Goal: Use online tool/utility: Use online tool/utility

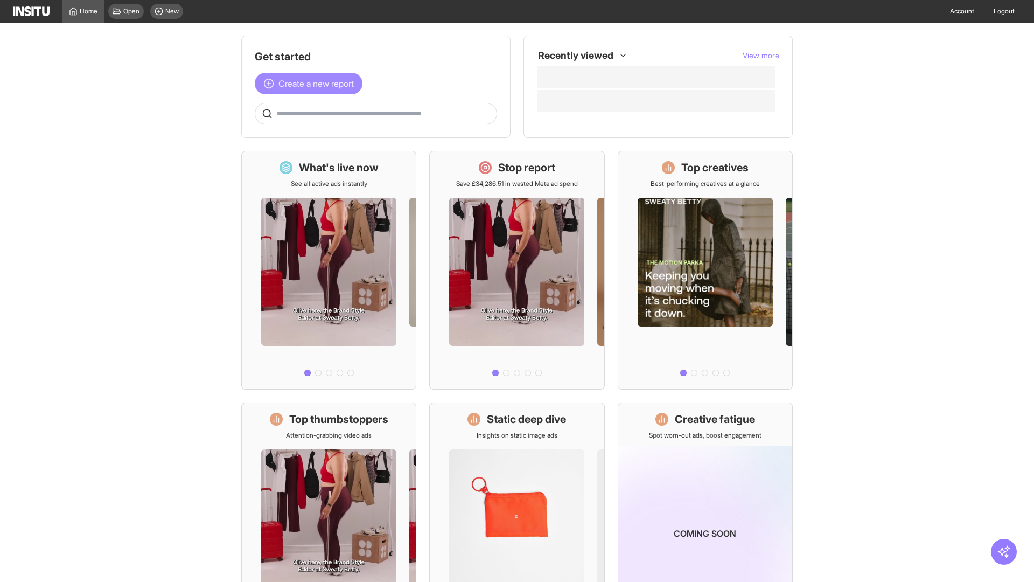
click at [311, 84] on span "Create a new report" at bounding box center [316, 83] width 75 height 13
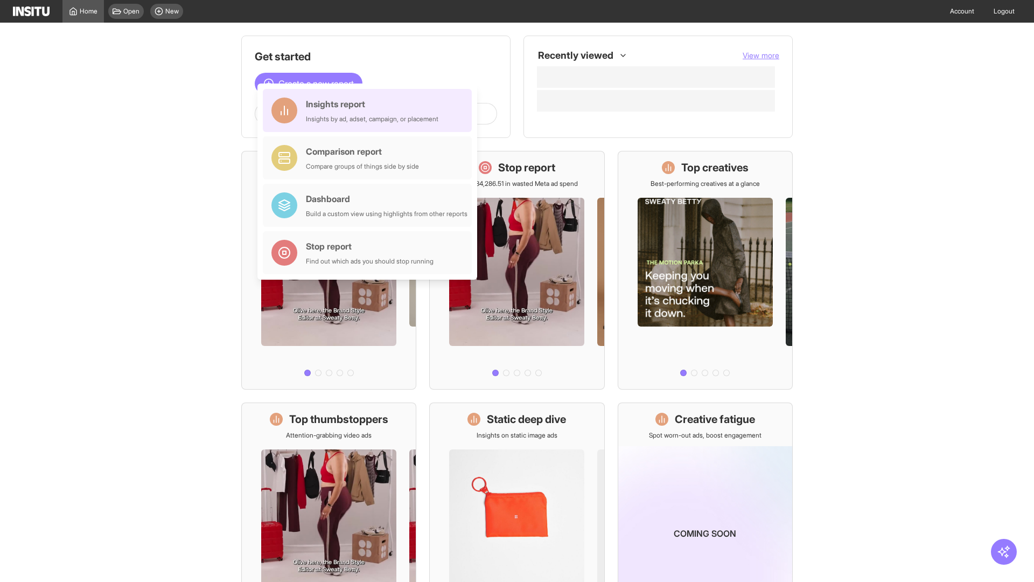
click at [370, 110] on div "Insights report Insights by ad, adset, campaign, or placement" at bounding box center [372, 111] width 133 height 26
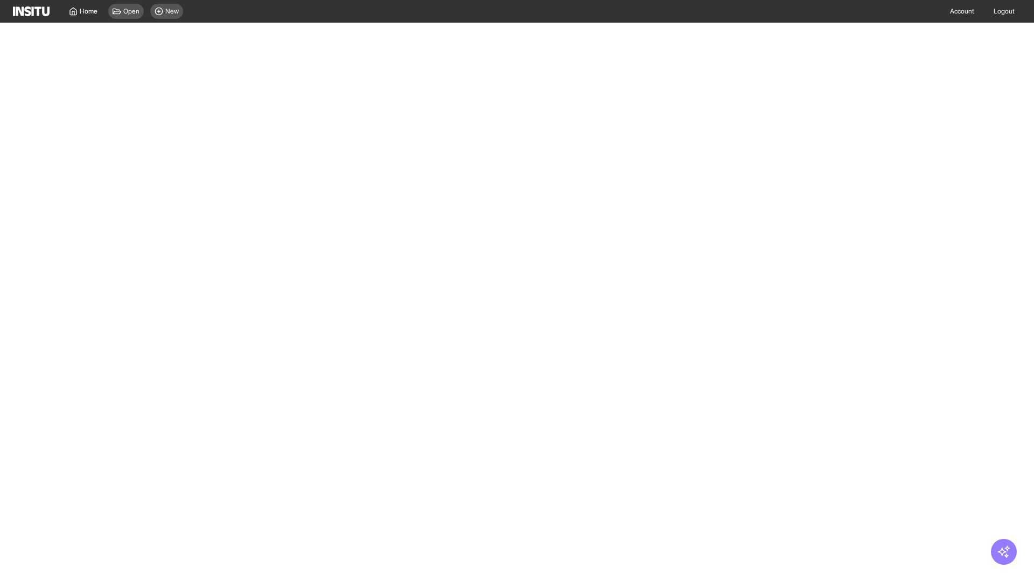
select select "**"
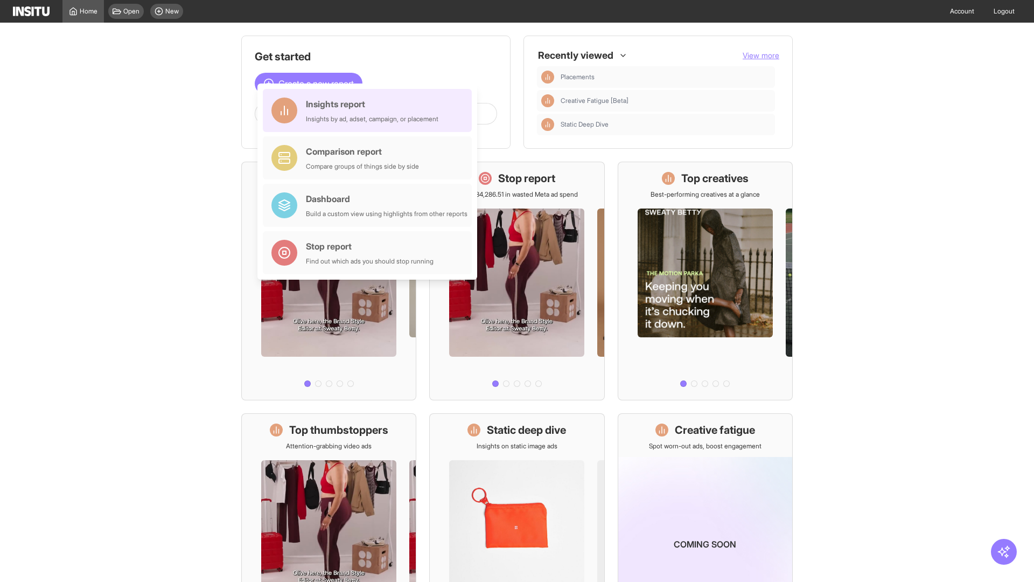
click at [370, 110] on div "Insights report Insights by ad, adset, campaign, or placement" at bounding box center [372, 111] width 133 height 26
